Goal: Navigation & Orientation: Understand site structure

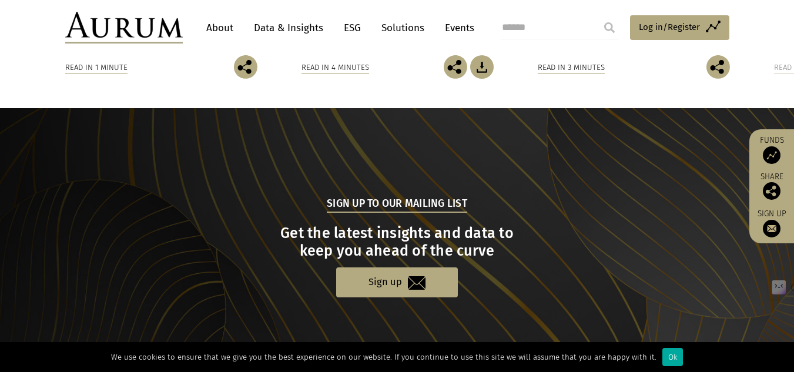
scroll to position [1253, 0]
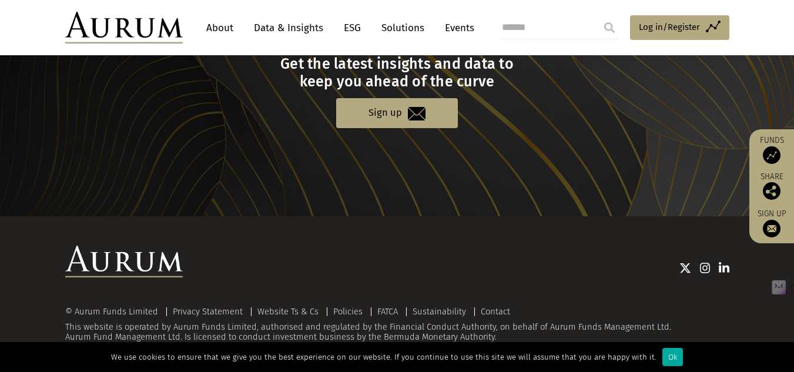
click at [223, 25] on link "About" at bounding box center [219, 28] width 39 height 22
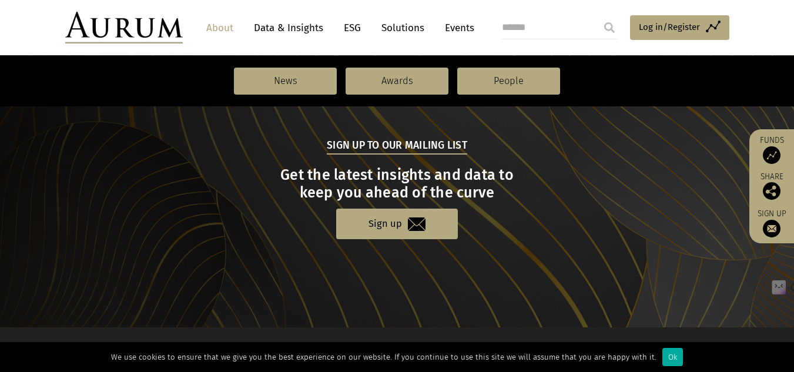
scroll to position [1382, 0]
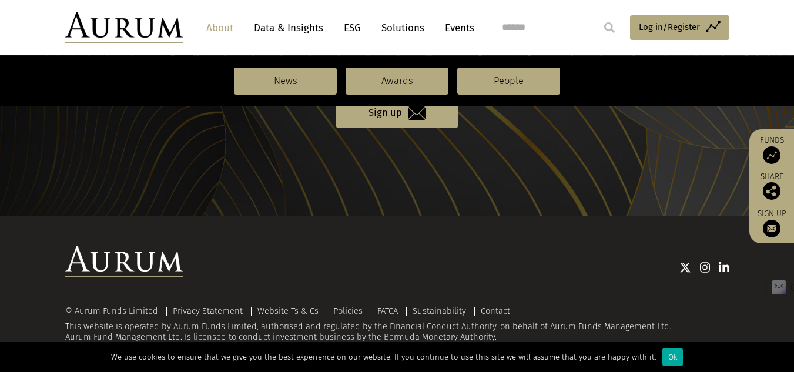
click at [142, 267] on img at bounding box center [124, 262] width 118 height 32
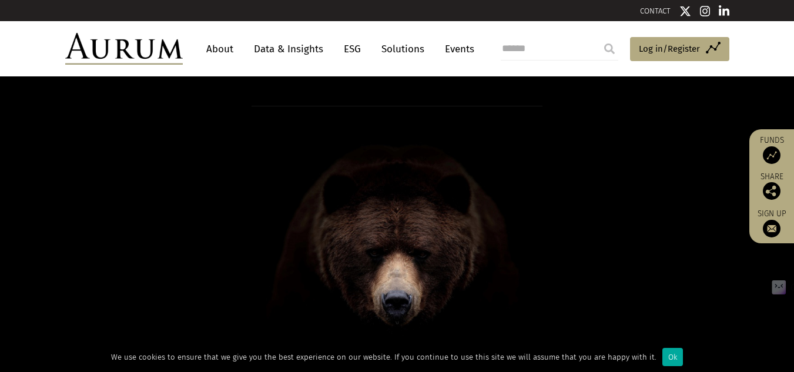
click at [726, 7] on img at bounding box center [724, 11] width 11 height 12
